Goal: Transaction & Acquisition: Purchase product/service

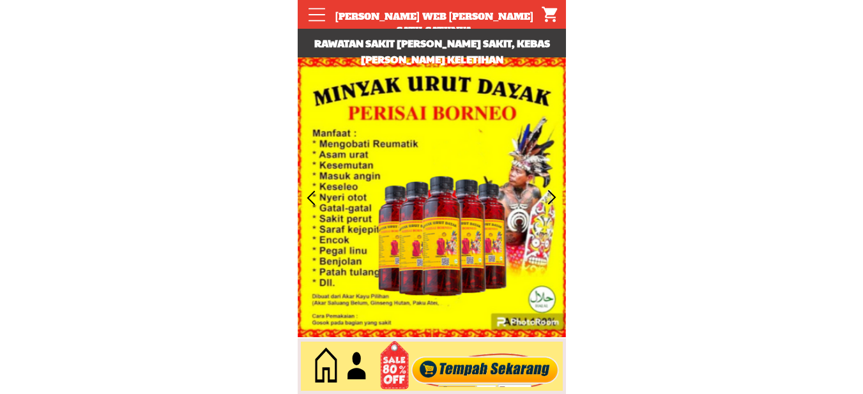
click at [475, 369] on div at bounding box center [485, 367] width 155 height 42
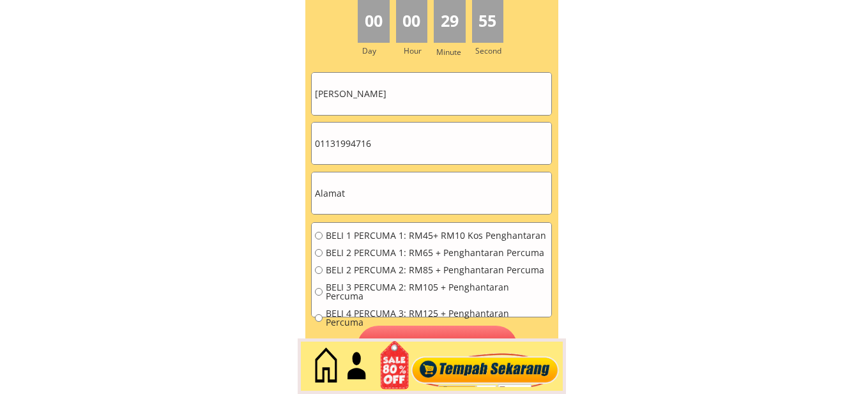
scroll to position [5841, 0]
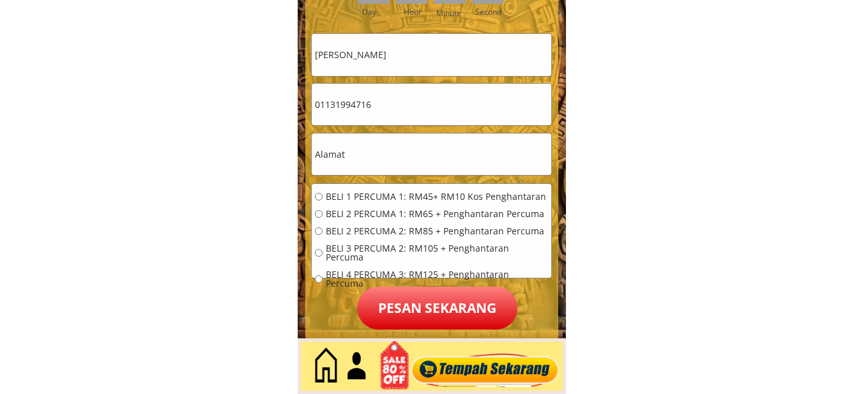
click at [415, 103] on input "01131994716" at bounding box center [432, 105] width 240 height 42
paste input "2614043"
type input "0126140436"
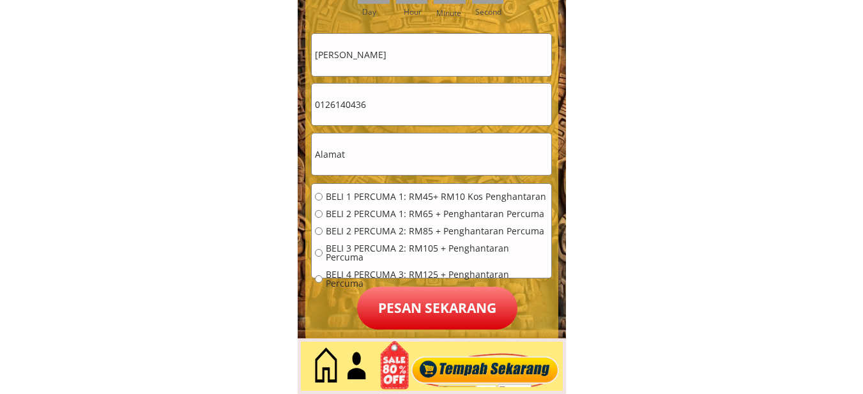
click at [425, 62] on input "[PERSON_NAME]" at bounding box center [432, 55] width 240 height 42
paste input "[PERSON_NAME]"
type input "[PERSON_NAME]"
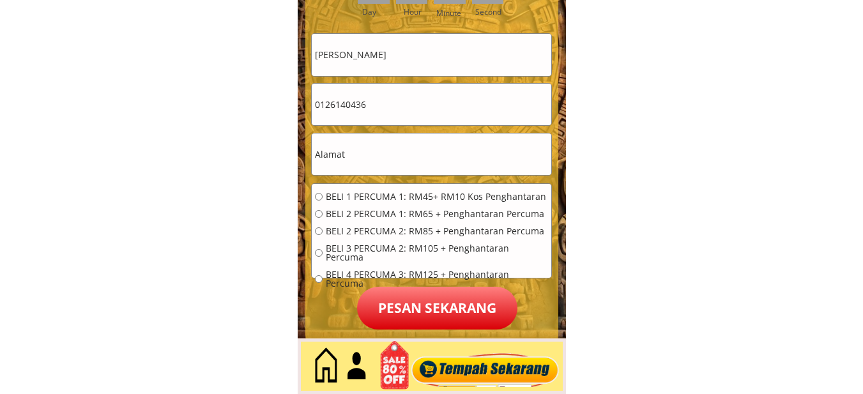
click at [381, 146] on input "text" at bounding box center [432, 155] width 240 height 42
paste input "[STREET_ADDRESS]"
type input "[STREET_ADDRESS]"
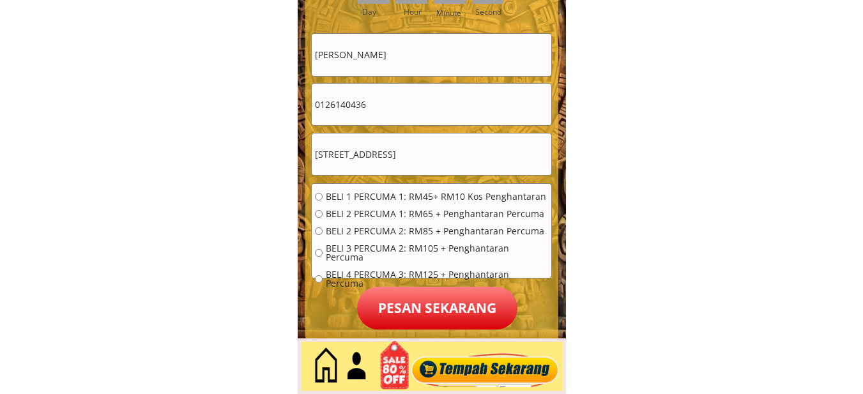
scroll to position [0, 0]
click at [380, 214] on span "BELI 2 PERCUMA 1: RM65 + Penghantaran Percuma" at bounding box center [437, 214] width 222 height 9
radio input "true"
click at [449, 298] on p "Pesan sekarang" at bounding box center [437, 308] width 160 height 43
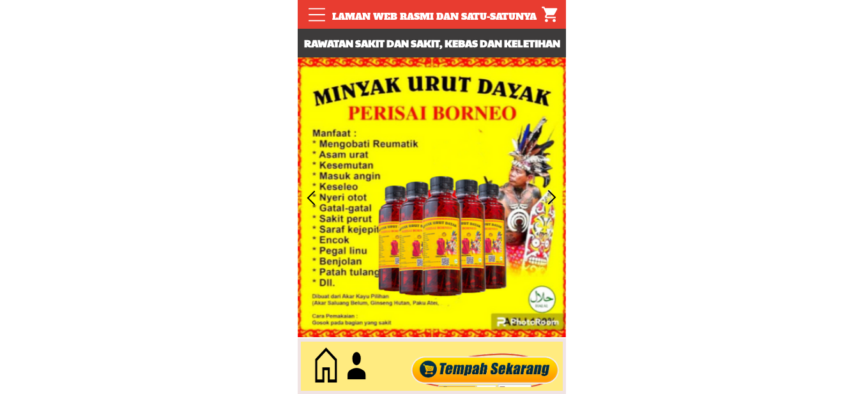
click at [473, 366] on div at bounding box center [485, 367] width 155 height 42
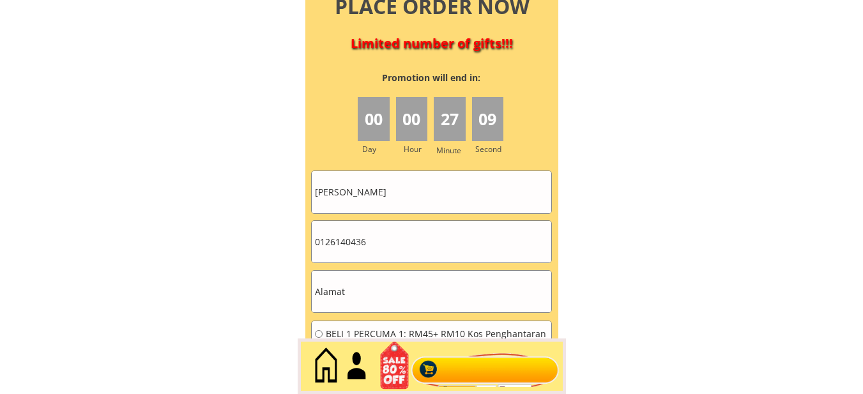
scroll to position [5796, 0]
